Goal: Communication & Community: Connect with others

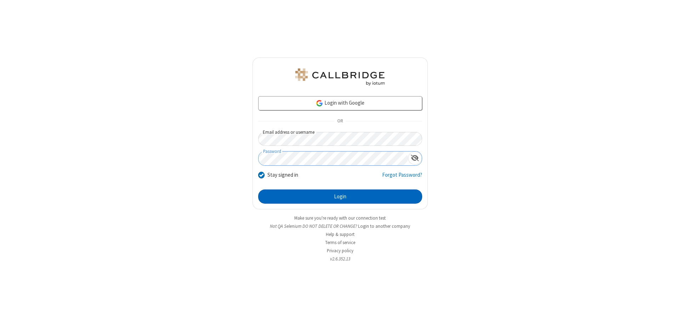
click at [340, 196] on button "Login" at bounding box center [340, 196] width 164 height 14
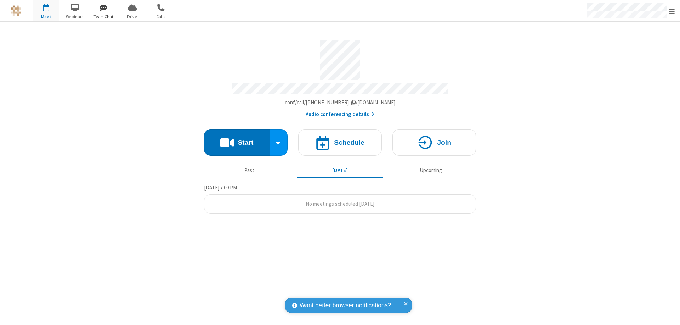
click at [103, 7] on span "button" at bounding box center [103, 7] width 27 height 12
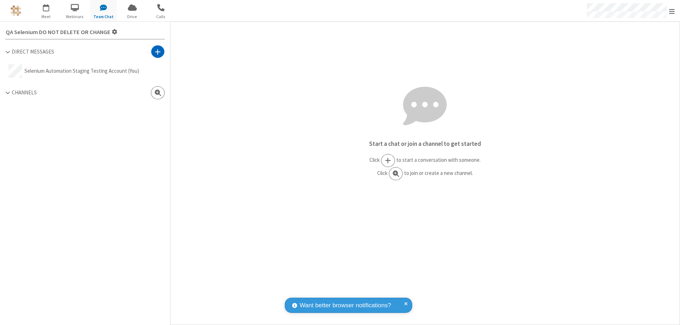
click at [158, 51] on span at bounding box center [158, 51] width 6 height 7
